Goal: Information Seeking & Learning: Learn about a topic

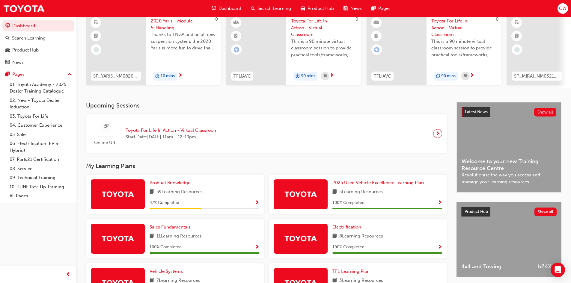
scroll to position [60, 0]
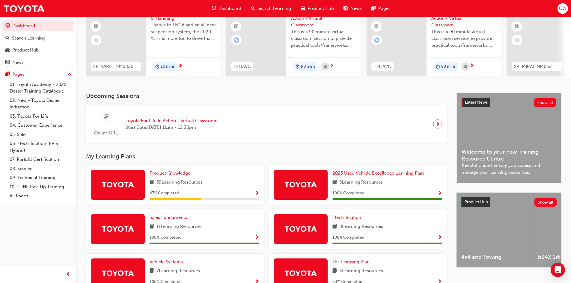
click at [165, 176] on span "Product Knowledge" at bounding box center [170, 172] width 41 height 5
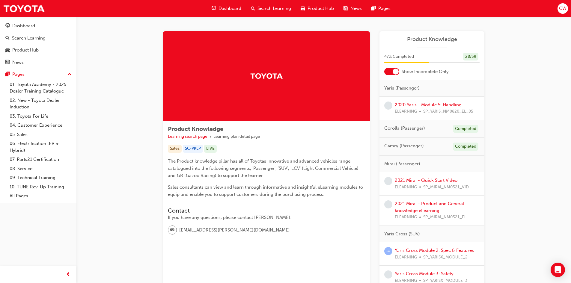
click at [390, 73] on div at bounding box center [391, 71] width 15 height 7
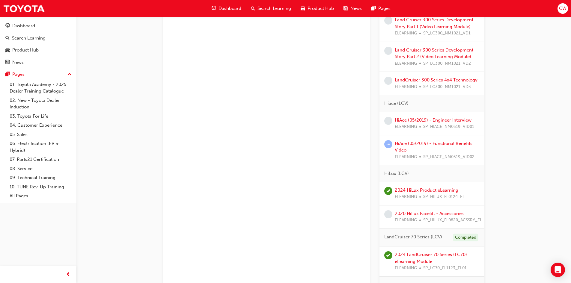
scroll to position [1199, 0]
click at [436, 144] on link "HiAce (05/2019) - Functional Benefits Video" at bounding box center [434, 146] width 78 height 12
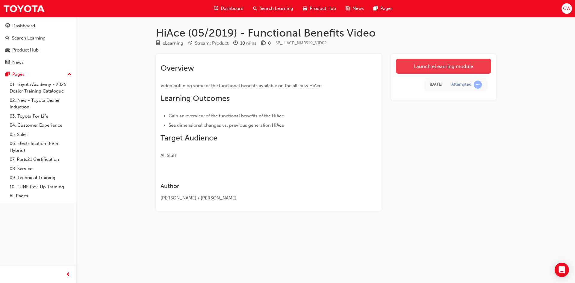
click at [410, 67] on link "Launch eLearning module" at bounding box center [443, 66] width 95 height 15
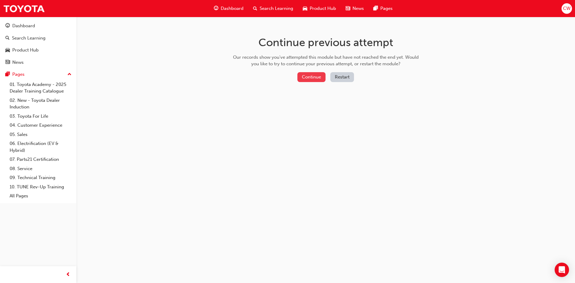
click at [309, 80] on button "Continue" at bounding box center [312, 77] width 28 height 10
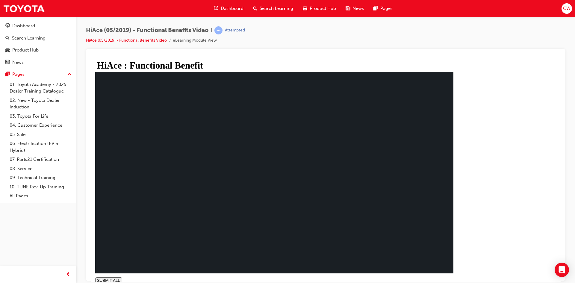
type input "1"
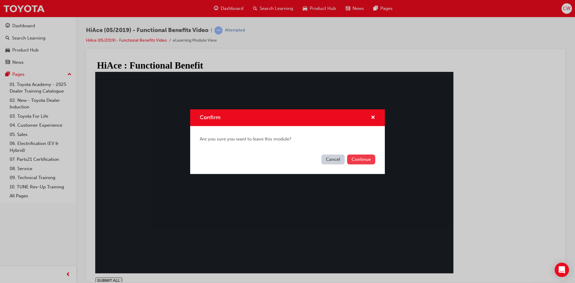
click at [362, 159] on button "Continue" at bounding box center [361, 160] width 28 height 10
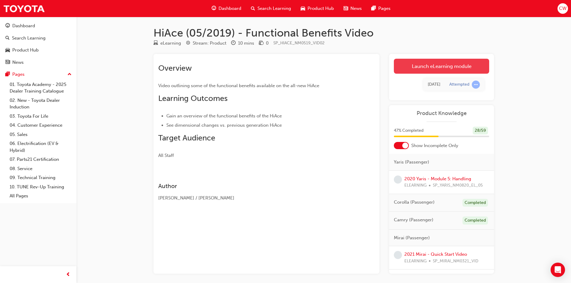
click at [401, 71] on link "Launch eLearning module" at bounding box center [441, 66] width 95 height 15
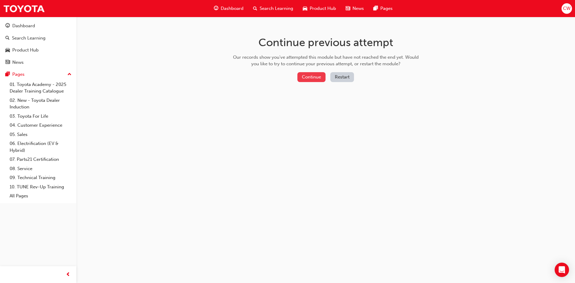
click at [314, 76] on button "Continue" at bounding box center [312, 77] width 28 height 10
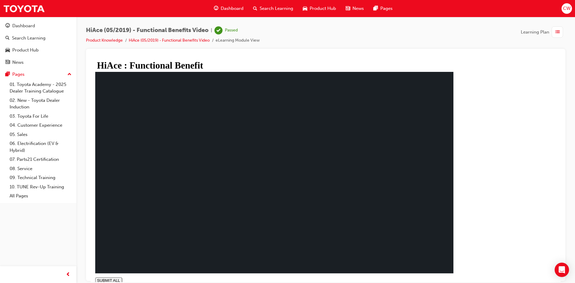
click at [224, 7] on span "Dashboard" at bounding box center [232, 8] width 23 height 7
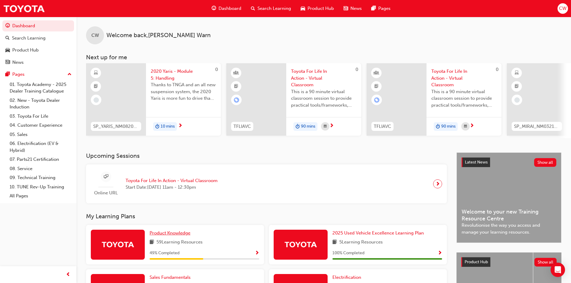
click at [159, 236] on span "Product Knowledge" at bounding box center [170, 232] width 41 height 5
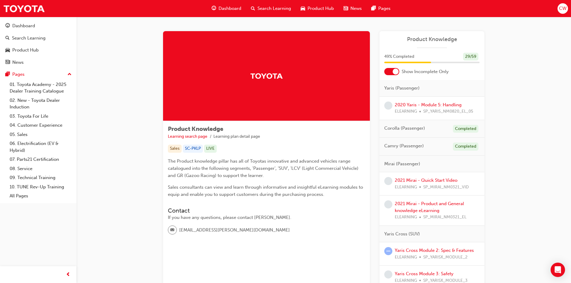
click at [390, 69] on div at bounding box center [391, 71] width 15 height 7
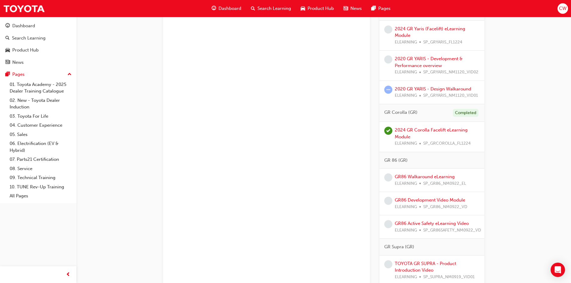
scroll to position [1528, 0]
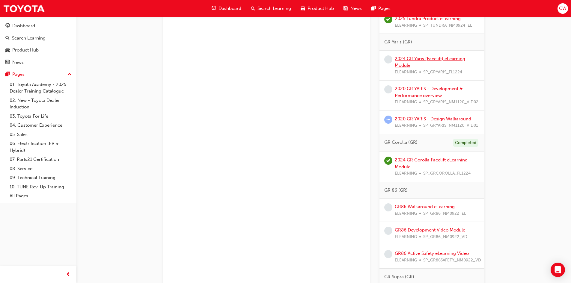
click at [436, 59] on link "2024 GR Yaris (Facelift) eLearning Module" at bounding box center [430, 62] width 70 height 12
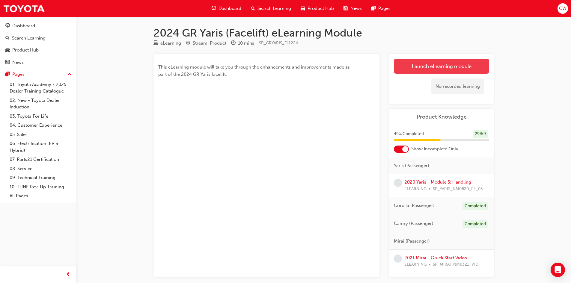
click at [440, 64] on link "Launch eLearning module" at bounding box center [441, 66] width 95 height 15
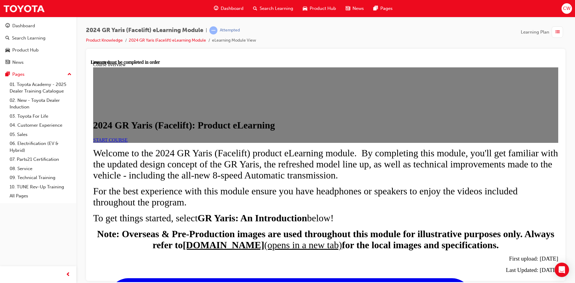
scroll to position [20, 0]
click at [128, 142] on link "START COURSE" at bounding box center [110, 139] width 34 height 5
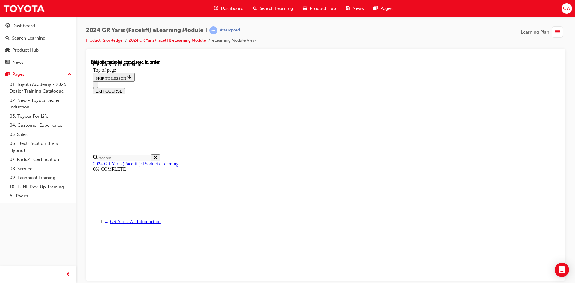
scroll to position [905, 0]
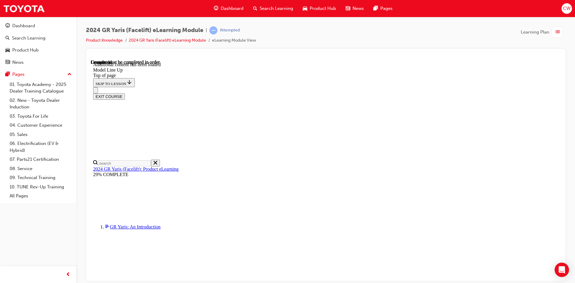
scroll to position [943, 0]
click at [455, 87] on div "EXIT COURSE" at bounding box center [323, 93] width 461 height 13
click at [437, 87] on div "EXIT COURSE" at bounding box center [323, 93] width 461 height 13
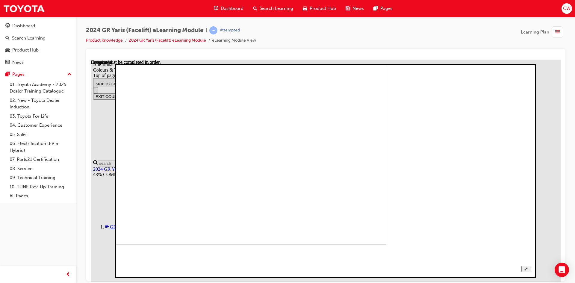
click at [530, 266] on button "Unzoom image" at bounding box center [526, 269] width 9 height 6
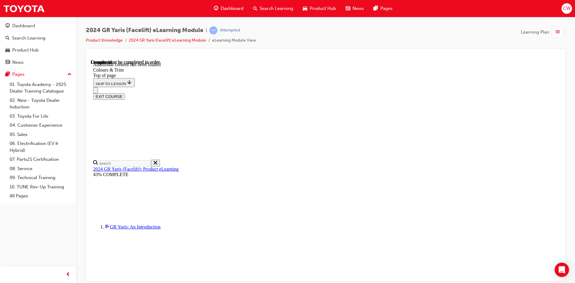
click at [398, 87] on div "EXIT COURSE" at bounding box center [323, 93] width 461 height 13
click at [397, 87] on div "EXIT COURSE" at bounding box center [323, 93] width 461 height 13
click at [353, 87] on div "EXIT COURSE" at bounding box center [323, 93] width 461 height 13
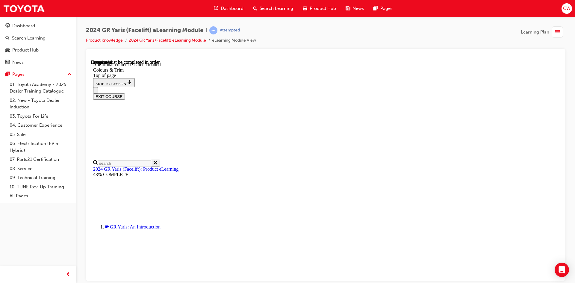
click at [354, 87] on div "EXIT COURSE" at bounding box center [323, 93] width 461 height 13
click at [355, 87] on div "EXIT COURSE" at bounding box center [323, 93] width 461 height 13
drag, startPoint x: 500, startPoint y: 88, endPoint x: 495, endPoint y: 87, distance: 4.9
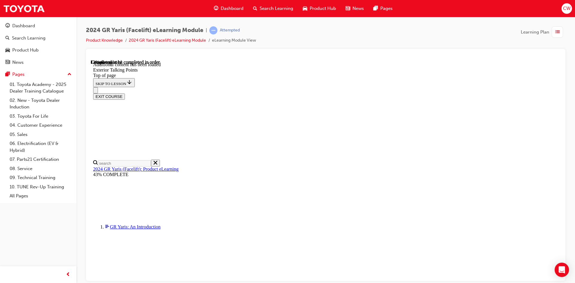
scroll to position [126, 0]
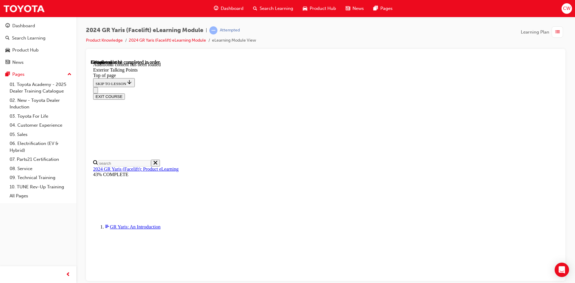
scroll to position [658, 0]
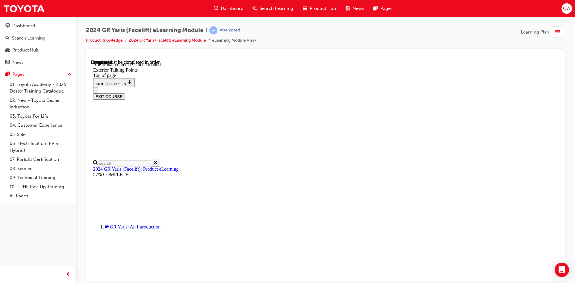
scroll to position [1336, 0]
click at [425, 87] on div "EXIT COURSE" at bounding box center [323, 93] width 461 height 13
click at [434, 87] on div "EXIT COURSE" at bounding box center [323, 93] width 461 height 13
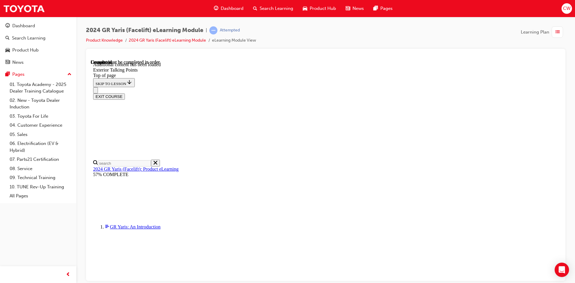
scroll to position [1359, 0]
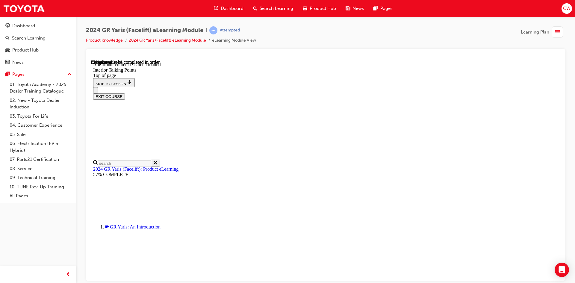
scroll to position [1, 0]
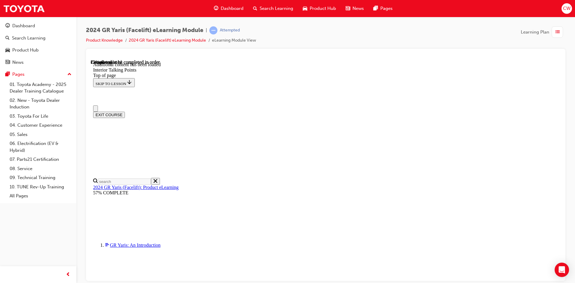
scroll to position [2, 0]
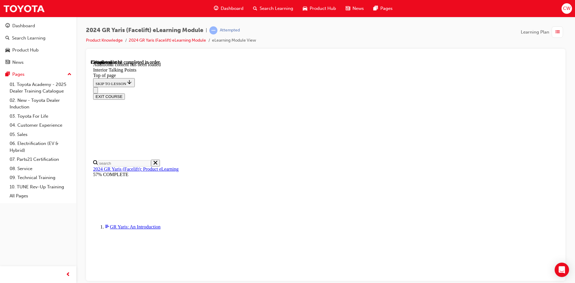
scroll to position [92, 0]
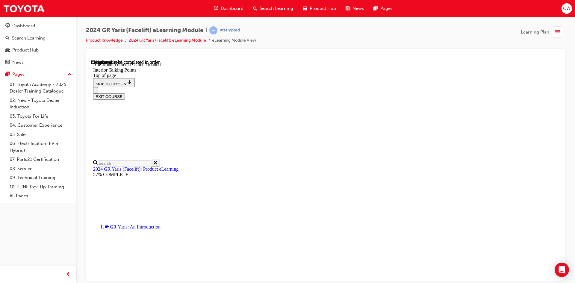
scroll to position [122, 0]
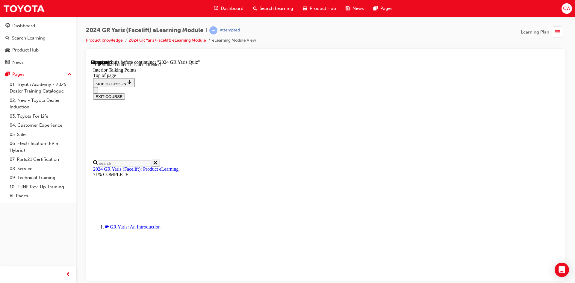
scroll to position [1187, 0]
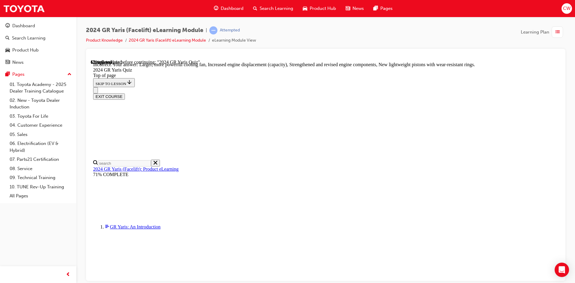
scroll to position [231, 0]
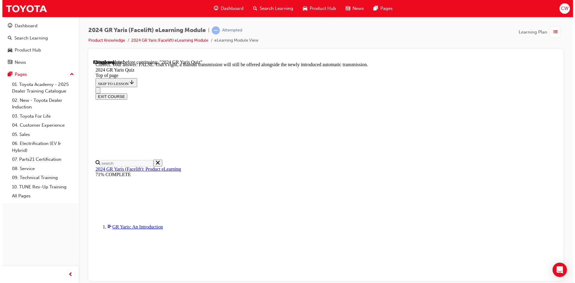
scroll to position [213, 0]
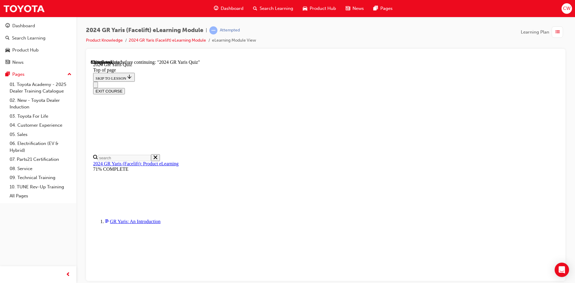
scroll to position [180, 0]
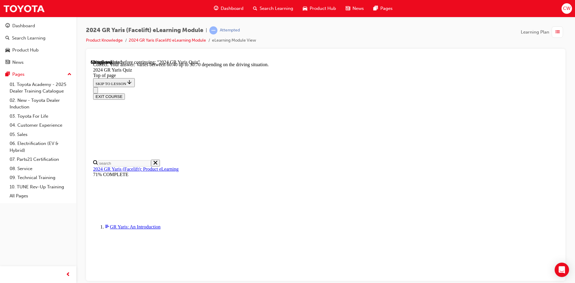
scroll to position [231, 0]
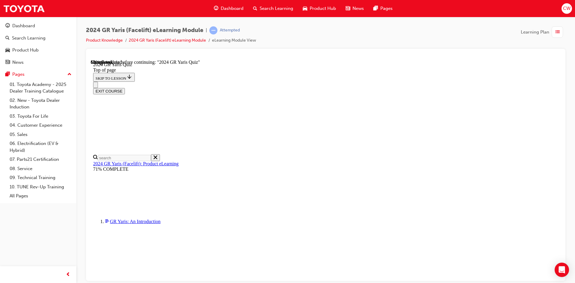
scroll to position [60, 0]
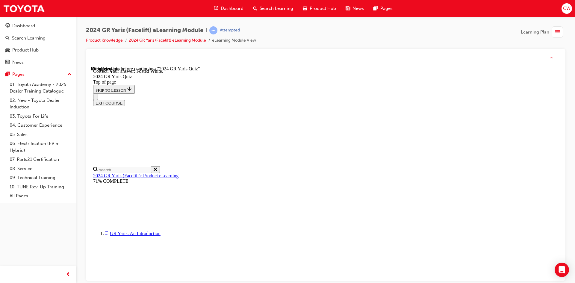
scroll to position [126, 0]
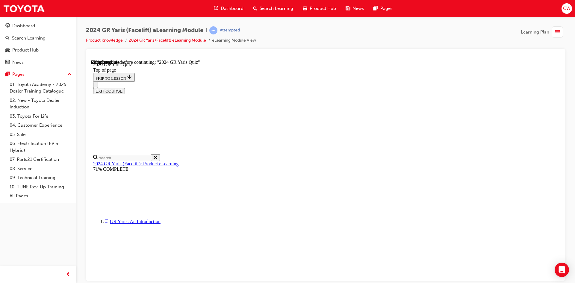
scroll to position [198, 0]
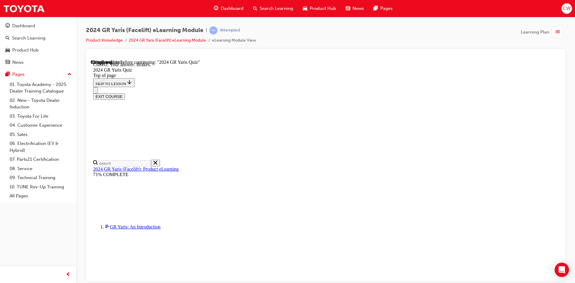
scroll to position [217, 0]
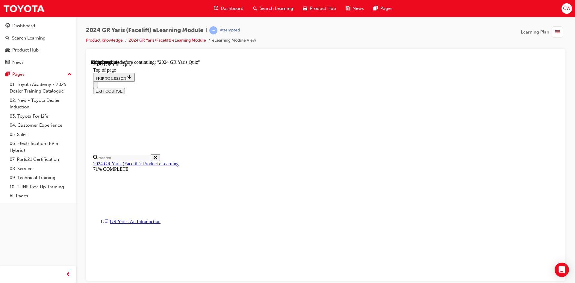
scroll to position [210, 0]
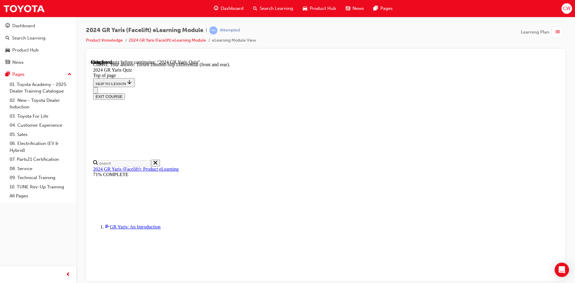
scroll to position [241, 0]
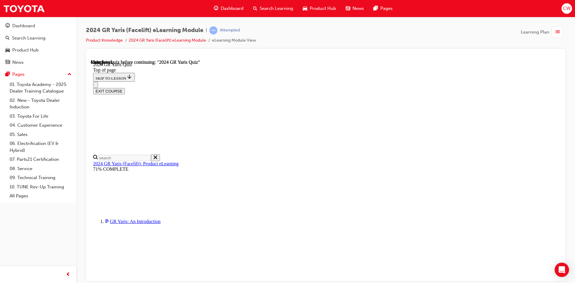
scroll to position [107, 0]
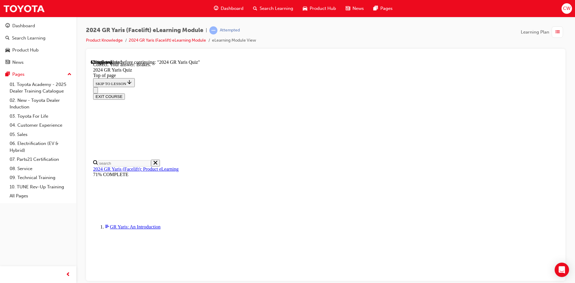
scroll to position [217, 0]
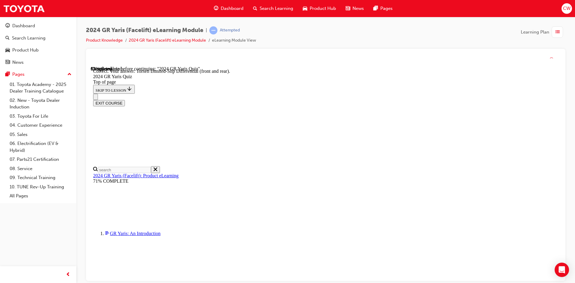
scroll to position [241, 0]
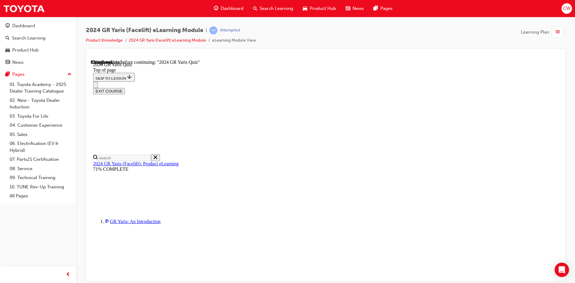
scroll to position [158, 0]
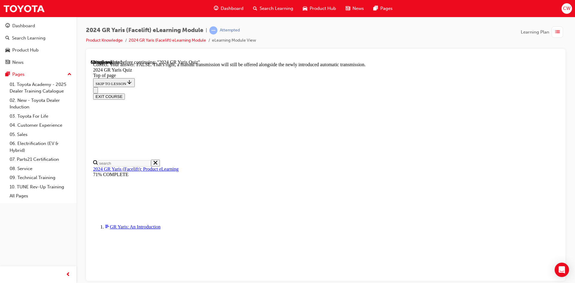
scroll to position [213, 0]
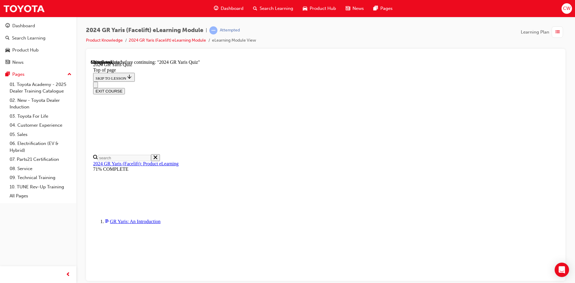
scroll to position [180, 0]
drag, startPoint x: 380, startPoint y: 258, endPoint x: 379, endPoint y: 255, distance: 3.1
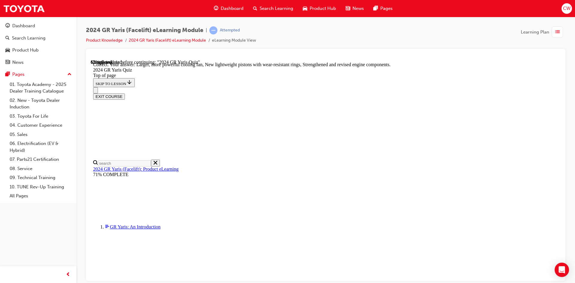
scroll to position [231, 0]
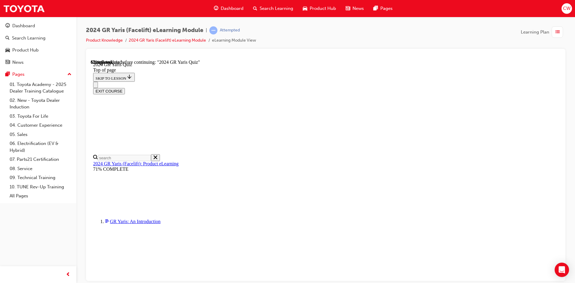
scroll to position [90, 0]
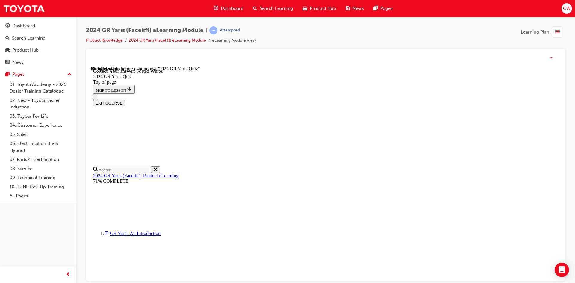
scroll to position [126, 0]
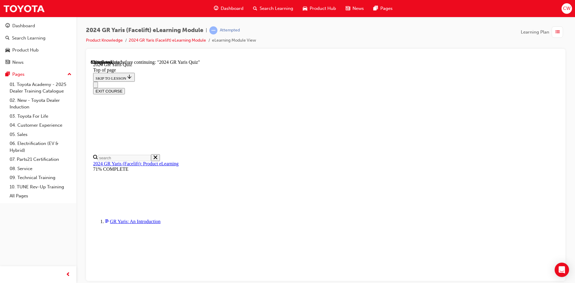
scroll to position [150, 0]
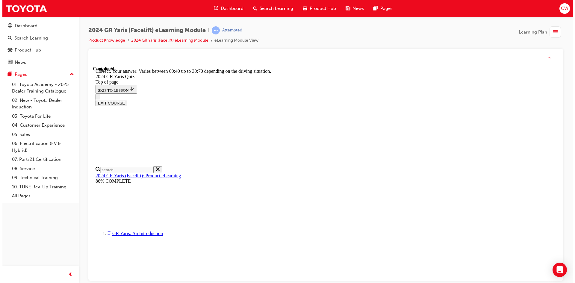
scroll to position [231, 0]
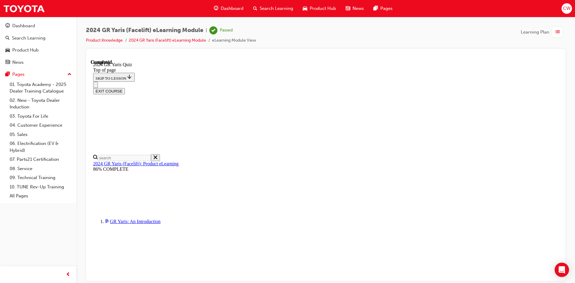
scroll to position [107, 0]
click at [125, 88] on button "EXIT COURSE" at bounding box center [109, 91] width 32 height 6
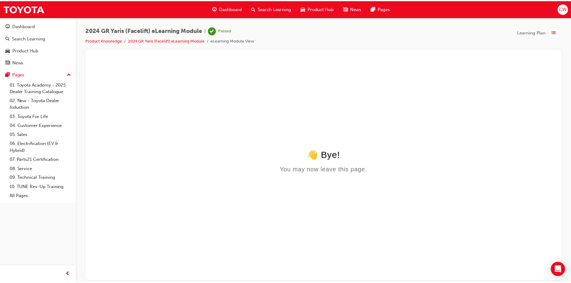
scroll to position [0, 0]
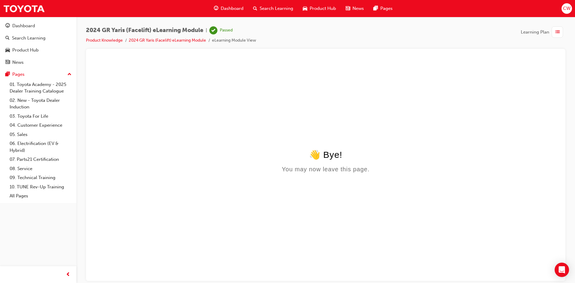
click at [233, 5] on span "Dashboard" at bounding box center [232, 8] width 23 height 7
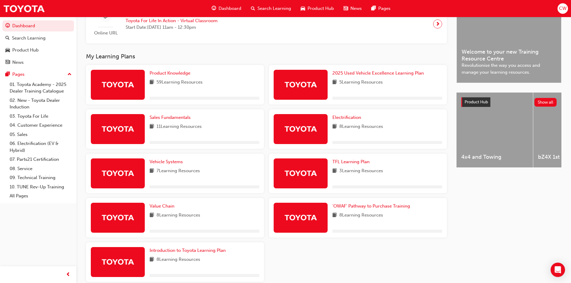
scroll to position [180, 0]
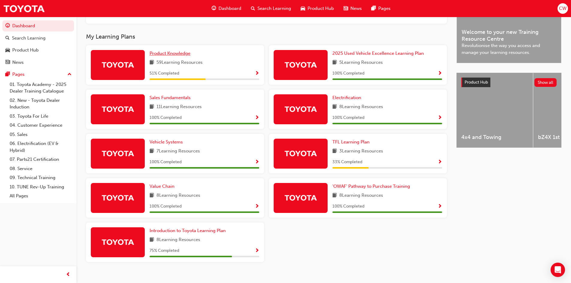
click at [175, 55] on span "Product Knowledge" at bounding box center [170, 53] width 41 height 5
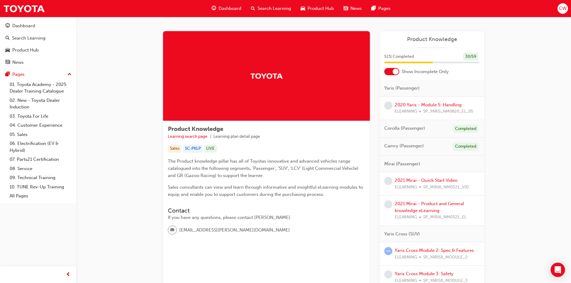
click at [389, 74] on div at bounding box center [391, 71] width 15 height 7
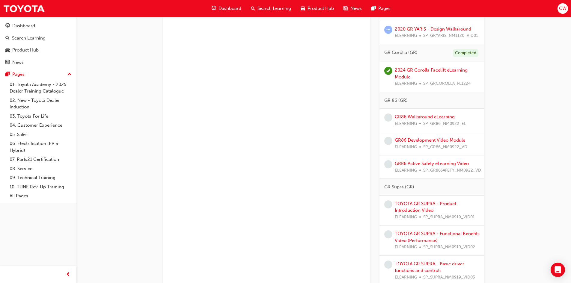
scroll to position [1648, 0]
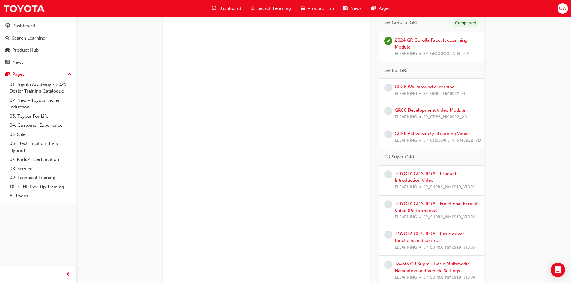
click at [423, 85] on link "GR86 Walkaround eLearning" at bounding box center [425, 86] width 60 height 5
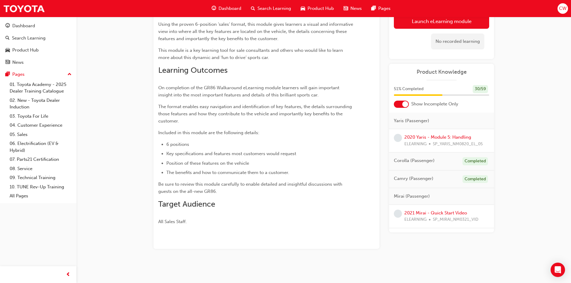
scroll to position [117, 0]
click at [417, 23] on button "Launch eLearning module" at bounding box center [441, 21] width 95 height 15
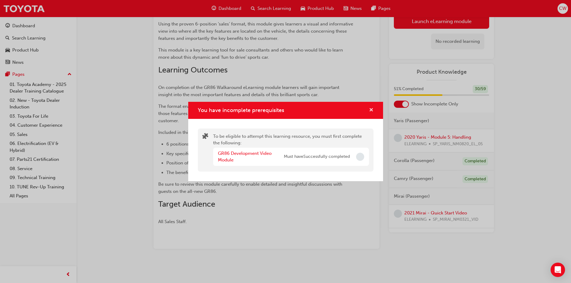
click at [371, 110] on span "cross-icon" at bounding box center [371, 110] width 4 height 5
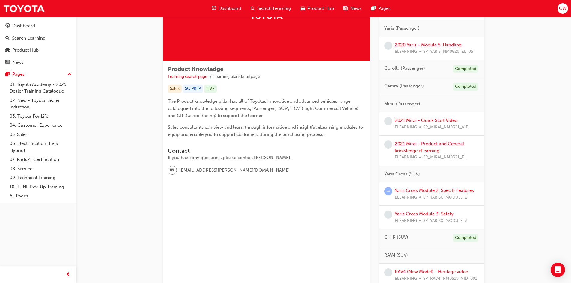
scroll to position [30, 0]
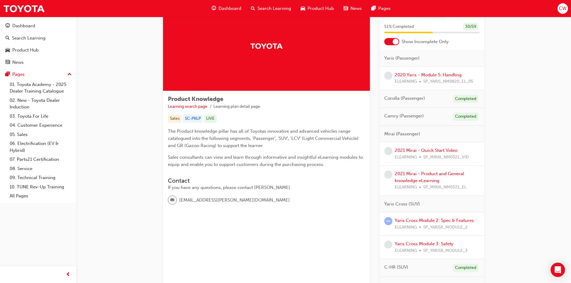
click at [387, 43] on div at bounding box center [391, 41] width 15 height 7
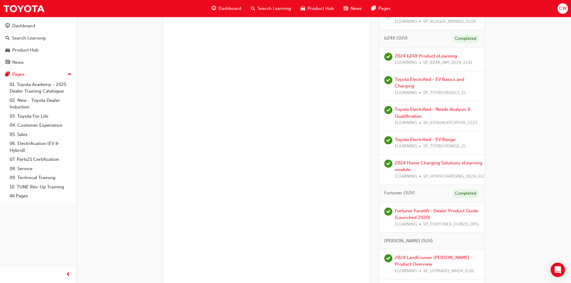
drag, startPoint x: 514, startPoint y: 77, endPoint x: 521, endPoint y: 108, distance: 31.0
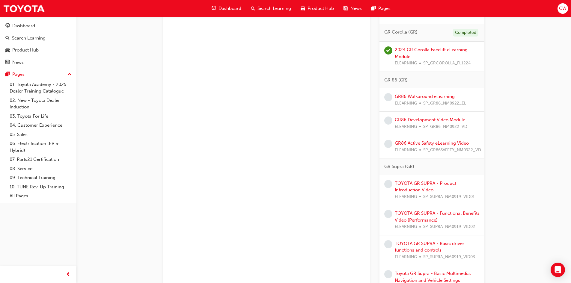
scroll to position [1640, 0]
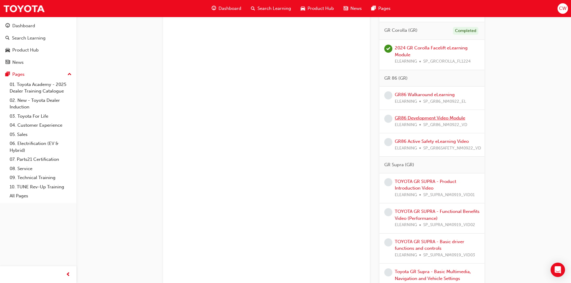
click at [410, 118] on link "GR86 Development Video Module" at bounding box center [430, 117] width 70 height 5
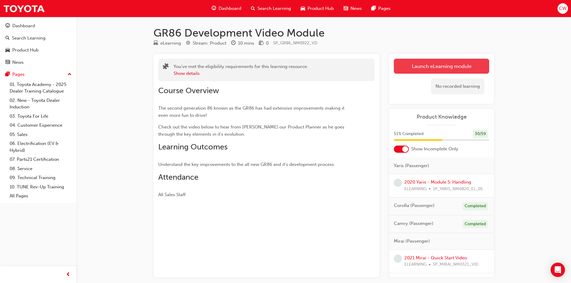
click at [432, 67] on link "Launch eLearning module" at bounding box center [441, 66] width 95 height 15
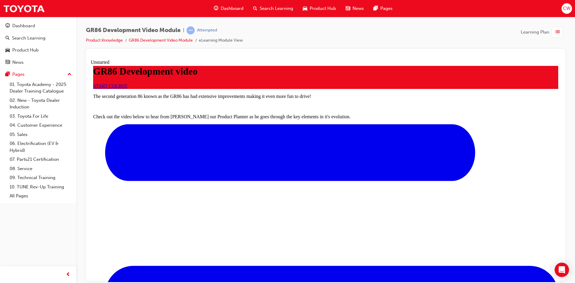
click at [128, 88] on link "START COURSE" at bounding box center [110, 85] width 34 height 5
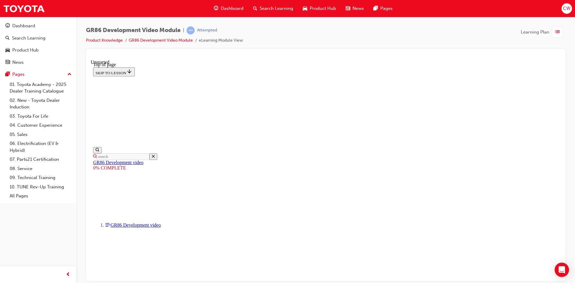
scroll to position [86, 0]
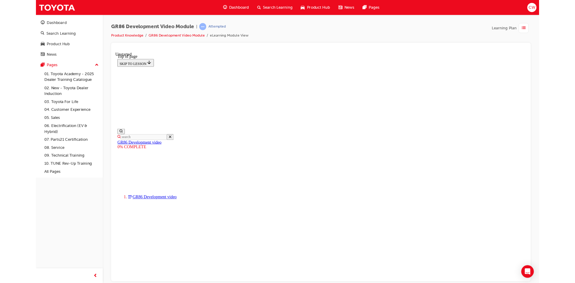
scroll to position [44, 0]
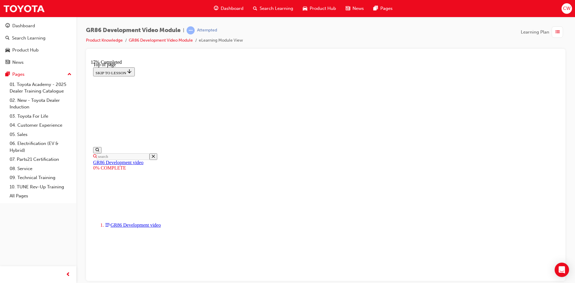
scroll to position [14, 0]
